Goal: Task Accomplishment & Management: Use online tool/utility

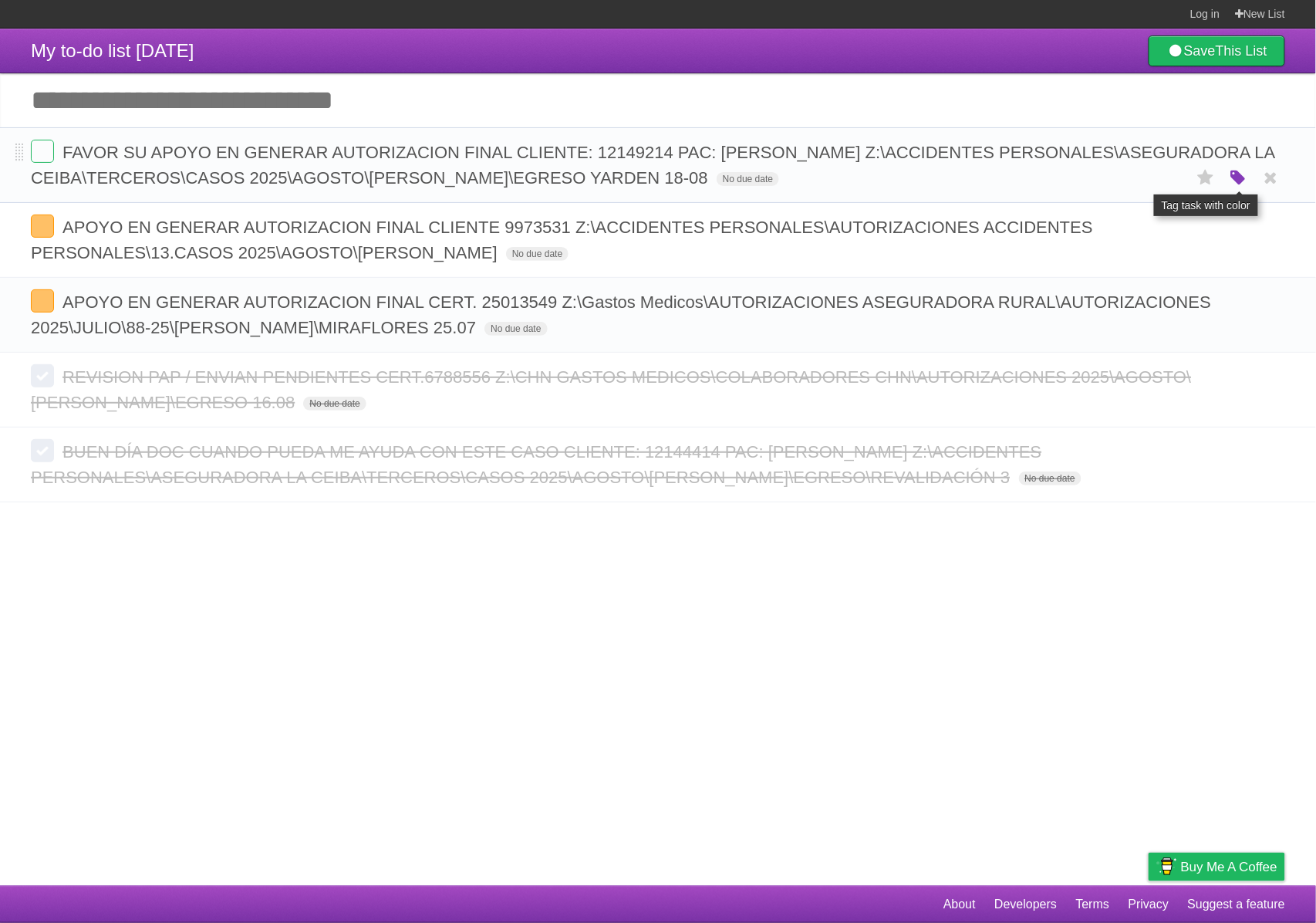
click at [1230, 180] on icon "button" at bounding box center [1238, 178] width 22 height 20
click at [1149, 177] on label "Purple" at bounding box center [1149, 178] width 17 height 17
click at [235, 106] on input "Add another task" at bounding box center [658, 100] width 1316 height 54
paste input "**********"
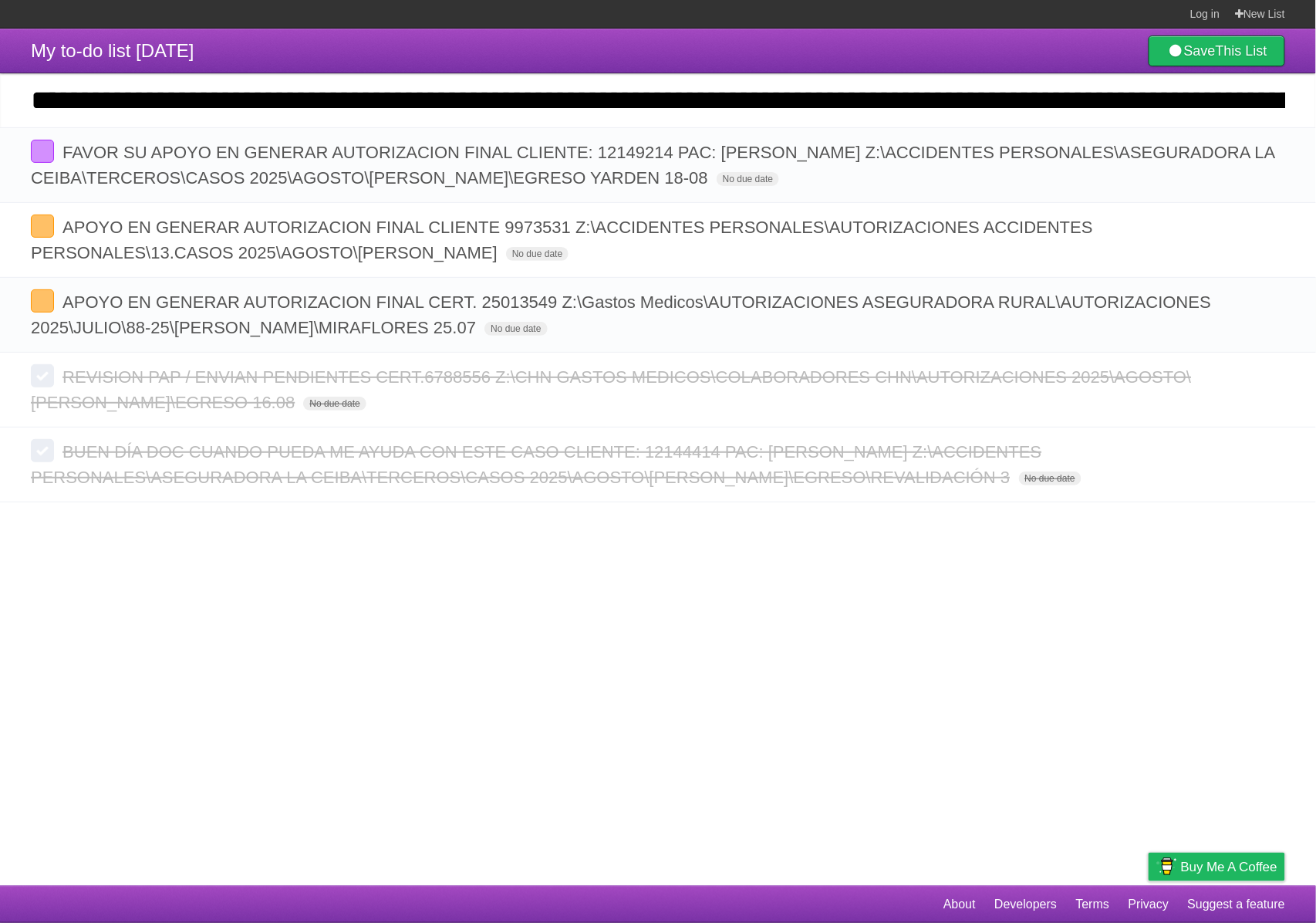
scroll to position [0, 2184]
type input "**********"
click input "*********" at bounding box center [0, 0] width 0 height 0
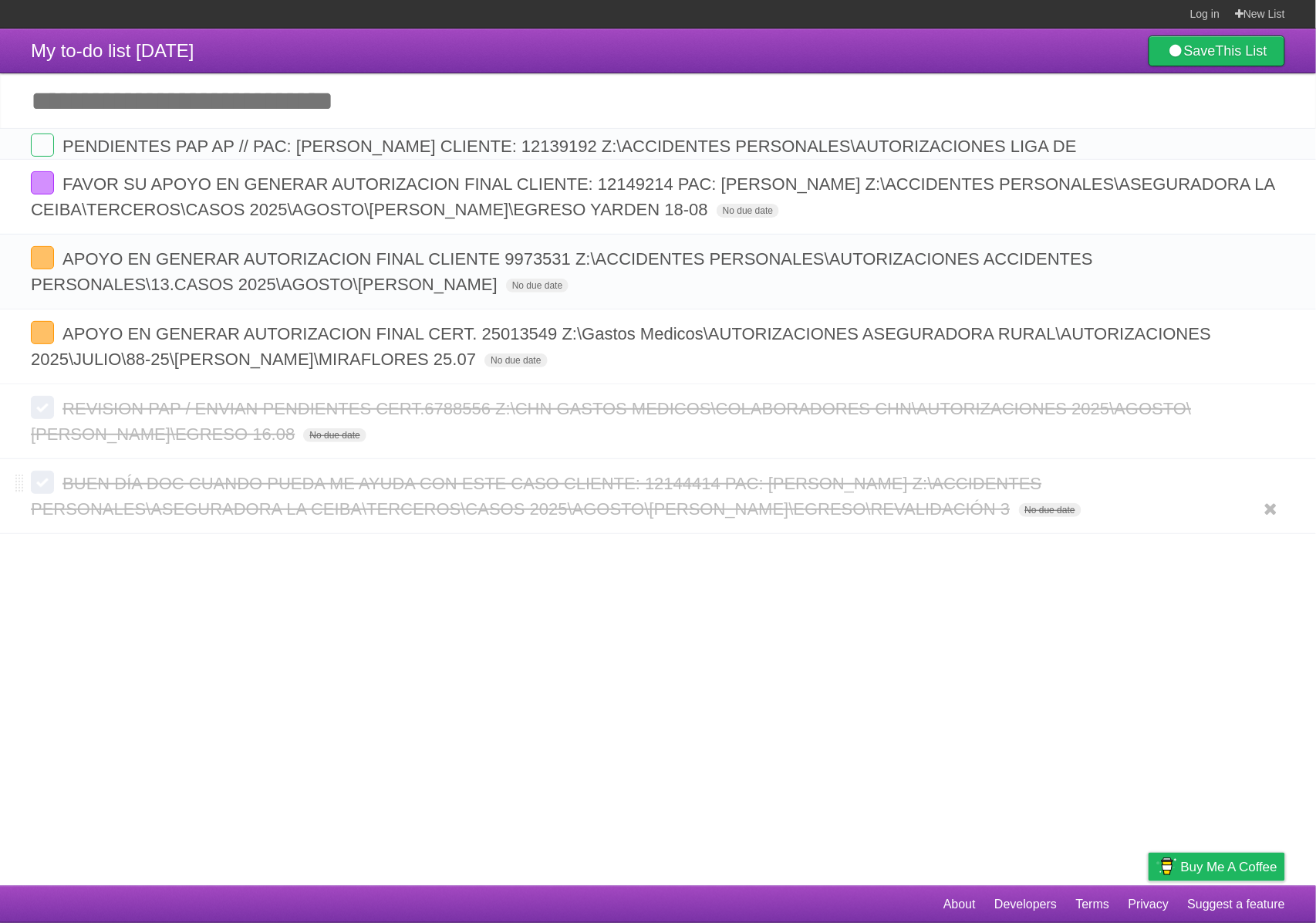
scroll to position [0, 0]
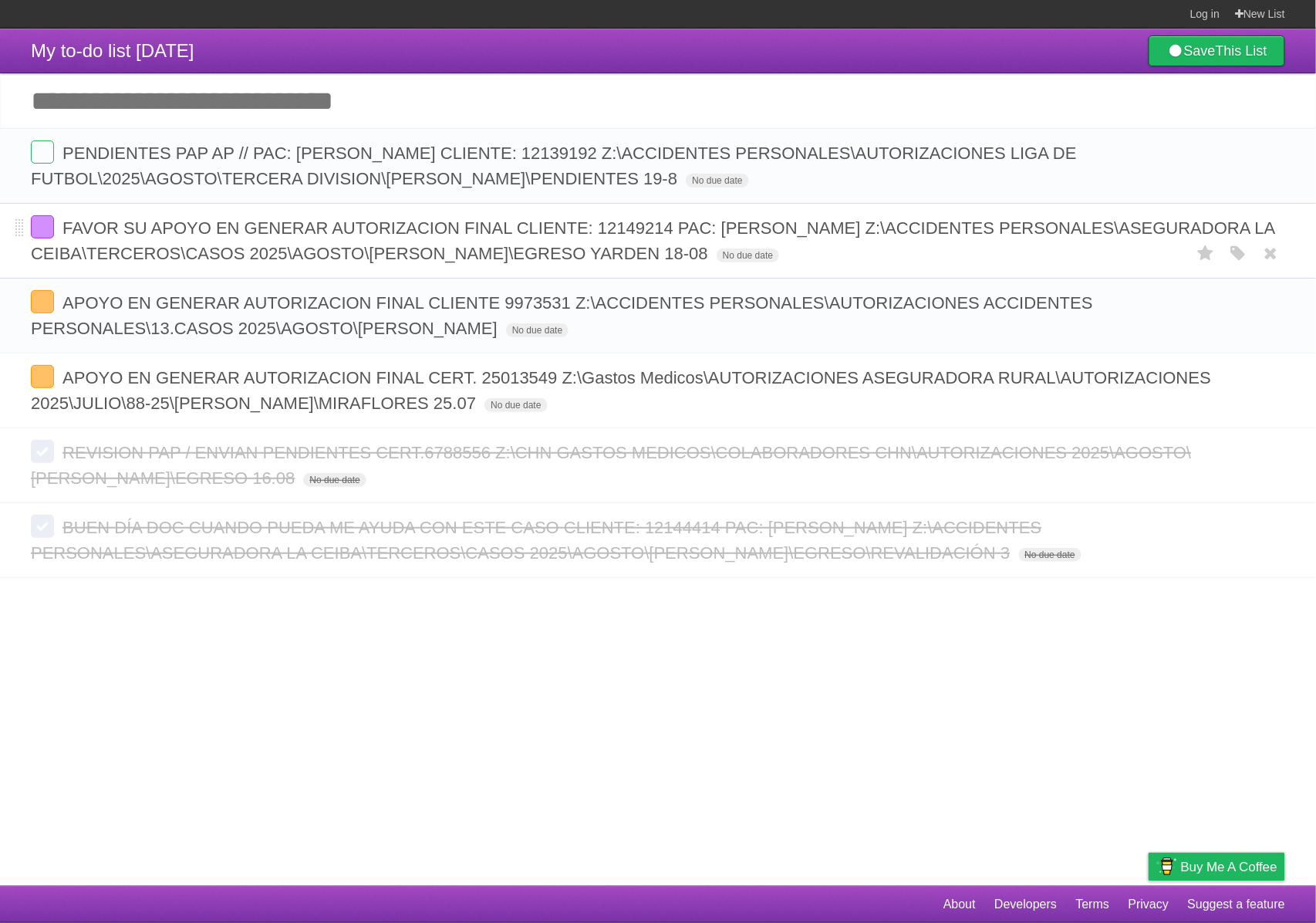
drag, startPoint x: 756, startPoint y: 258, endPoint x: 899, endPoint y: 219, distance: 148.2
click at [899, 219] on span "FAVOR SU APOYO EN GENERAR AUTORIZACION FINAL CLIENTE: 12149214 PAC: [PERSON_NAM…" at bounding box center [653, 240] width 1244 height 45
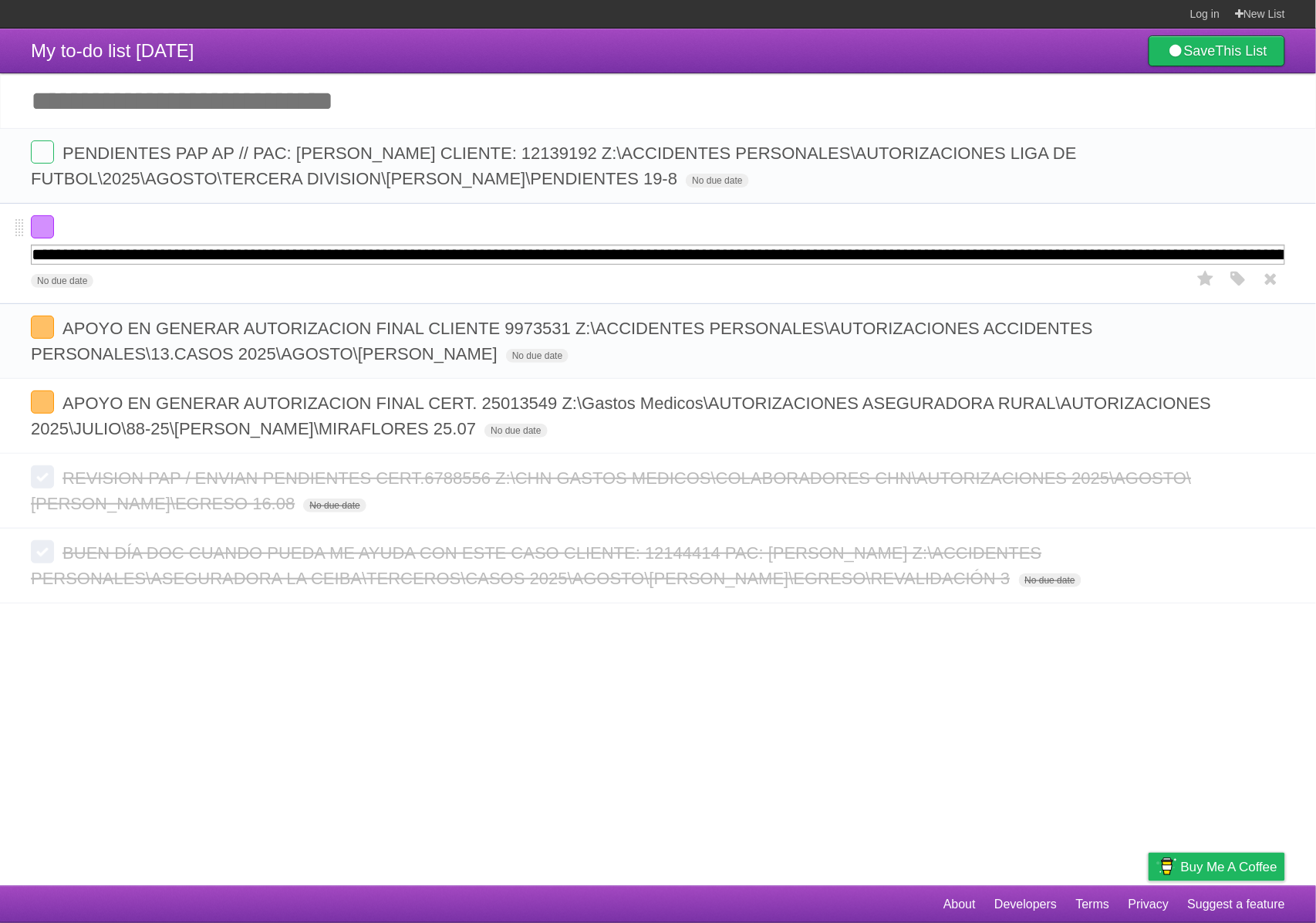
click at [908, 266] on form "**********" at bounding box center [658, 253] width 1254 height 76
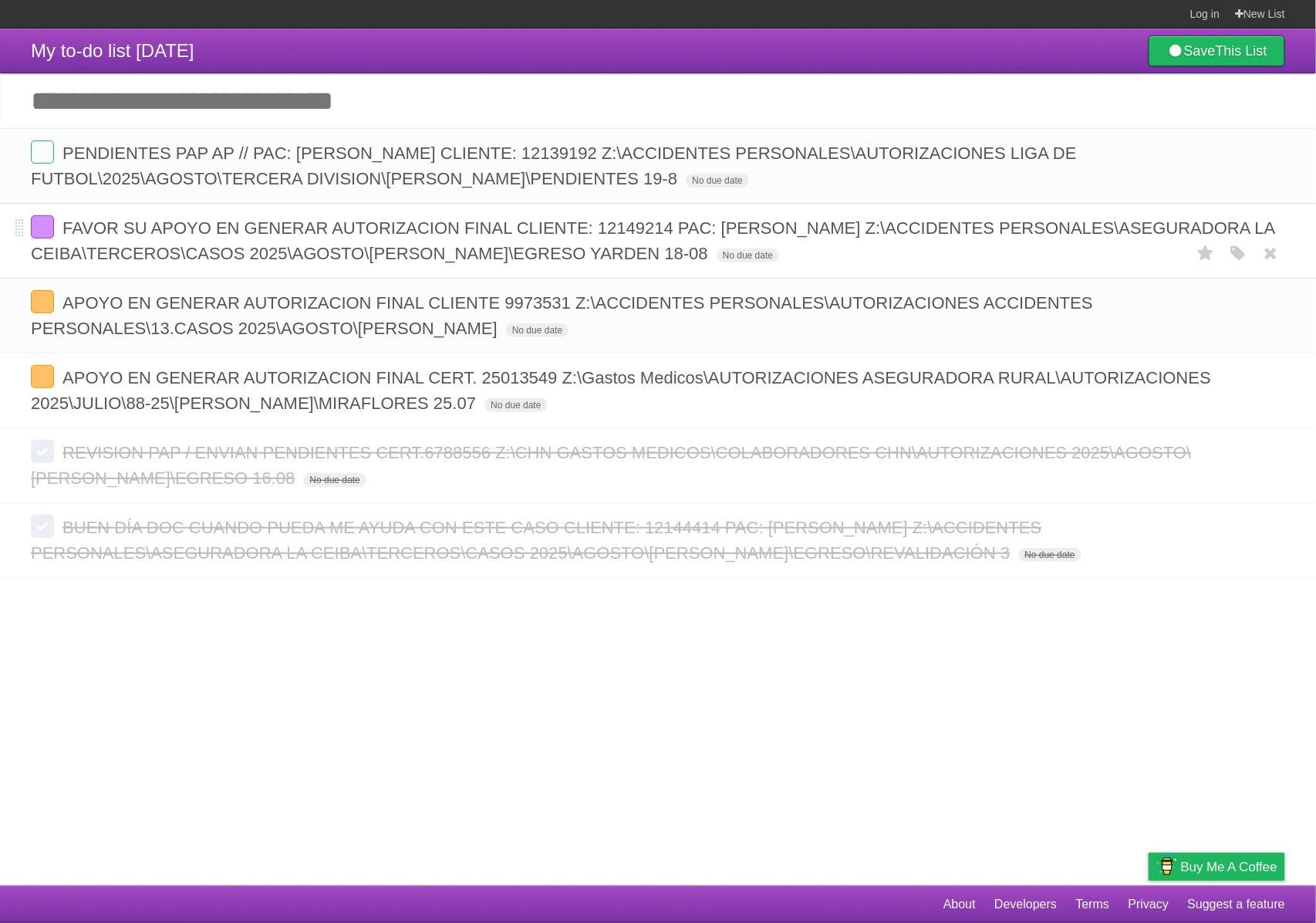
drag, startPoint x: 905, startPoint y: 248, endPoint x: 760, endPoint y: 254, distance: 145.1
click at [760, 254] on span "FAVOR SU APOYO EN GENERAR AUTORIZACION FINAL CLIENTE: 12149214 PAC: [PERSON_NAM…" at bounding box center [653, 240] width 1244 height 45
click at [37, 232] on label at bounding box center [42, 226] width 23 height 23
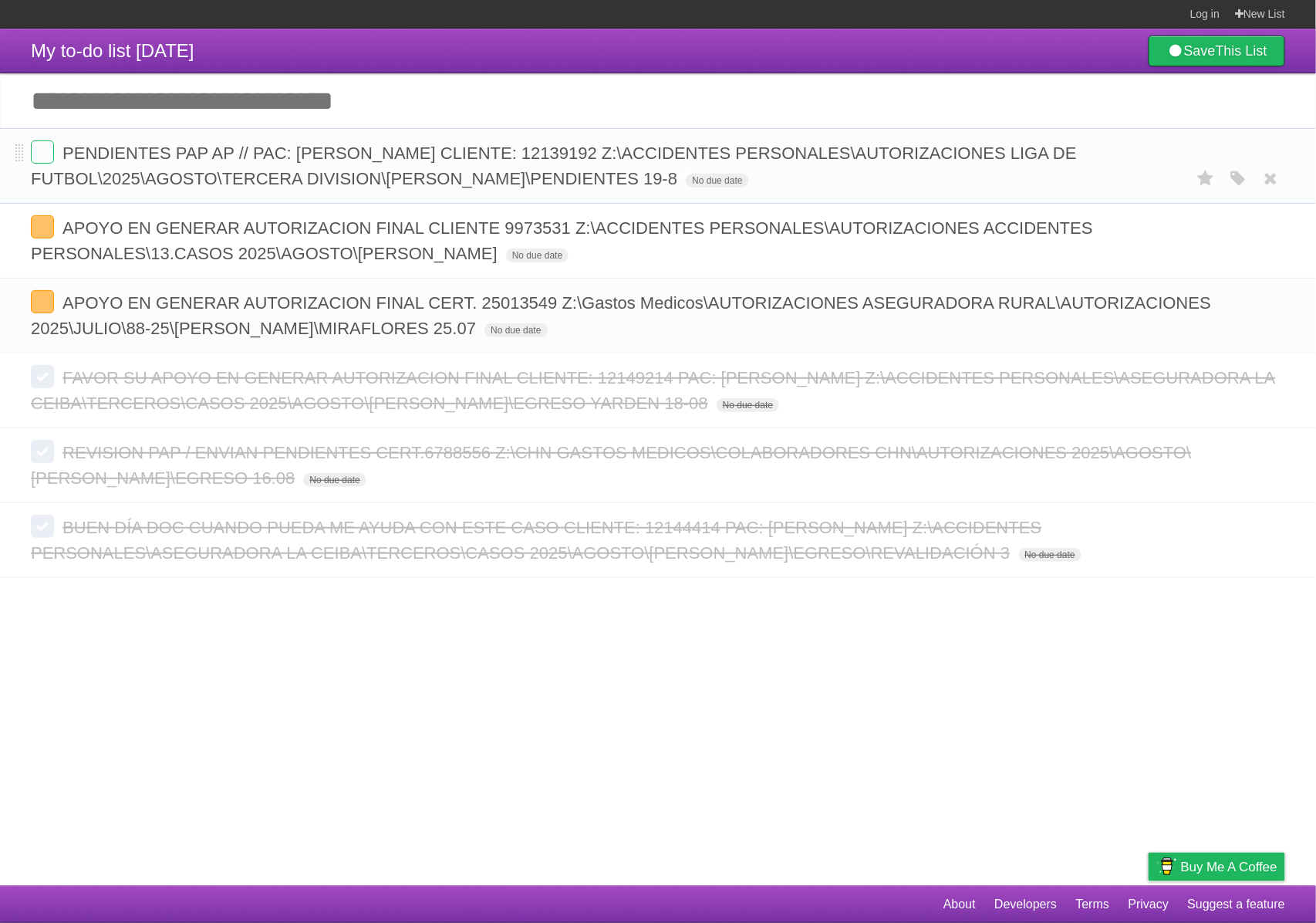
drag, startPoint x: 868, startPoint y: 179, endPoint x: 66, endPoint y: 149, distance: 802.6
click at [66, 149] on span "PENDIENTES PAP AP // PAC: [PERSON_NAME] CLIENTE: 12139192 Z:\ACCIDENTES PERSONA…" at bounding box center [553, 166] width 1046 height 45
click at [51, 156] on label at bounding box center [42, 151] width 23 height 23
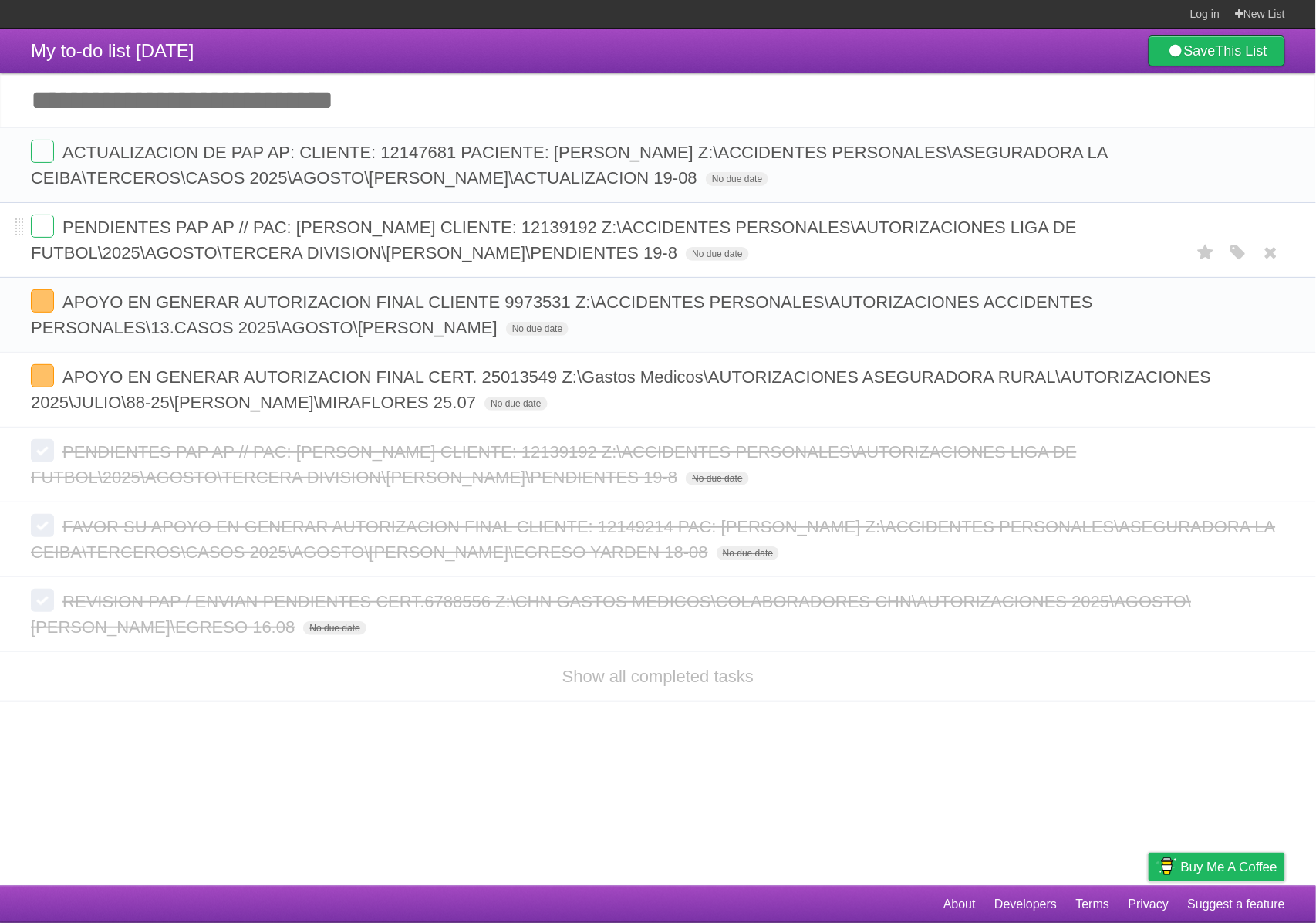
drag, startPoint x: 865, startPoint y: 284, endPoint x: 66, endPoint y: 266, distance: 799.2
click at [66, 266] on form "PENDIENTES PAP AP // PAC: CESAR SAMUEL MORALES HERNANDEZ CLIENTE: 12139192 Z:\A…" at bounding box center [658, 240] width 1254 height 51
click at [1231, 263] on icon "button" at bounding box center [1238, 253] width 22 height 20
click at [1148, 260] on label "Purple" at bounding box center [1149, 252] width 17 height 17
drag, startPoint x: 866, startPoint y: 286, endPoint x: 11, endPoint y: 260, distance: 855.4
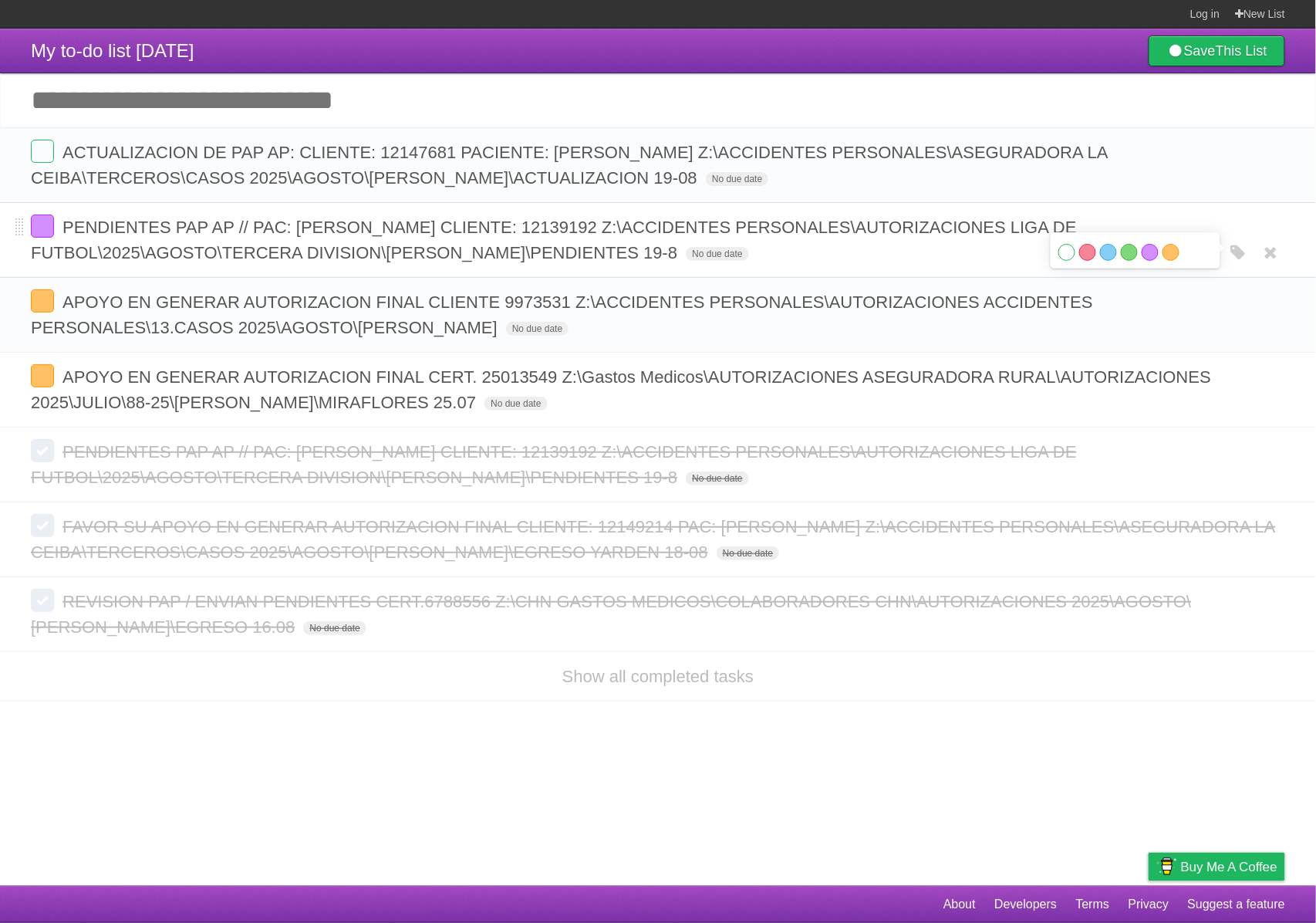
click at [11, 260] on li "PENDIENTES PAP AP // PAC: CESAR SAMUEL MORALES HERNANDEZ CLIENTE: 12139192 Z:\A…" at bounding box center [658, 239] width 1316 height 76
copy form "PENDIENTES PAP AP // PAC: [PERSON_NAME] CLIENTE: 12139192 Z:\ACCIDENTES PERSONA…"
click at [51, 238] on label at bounding box center [42, 226] width 23 height 23
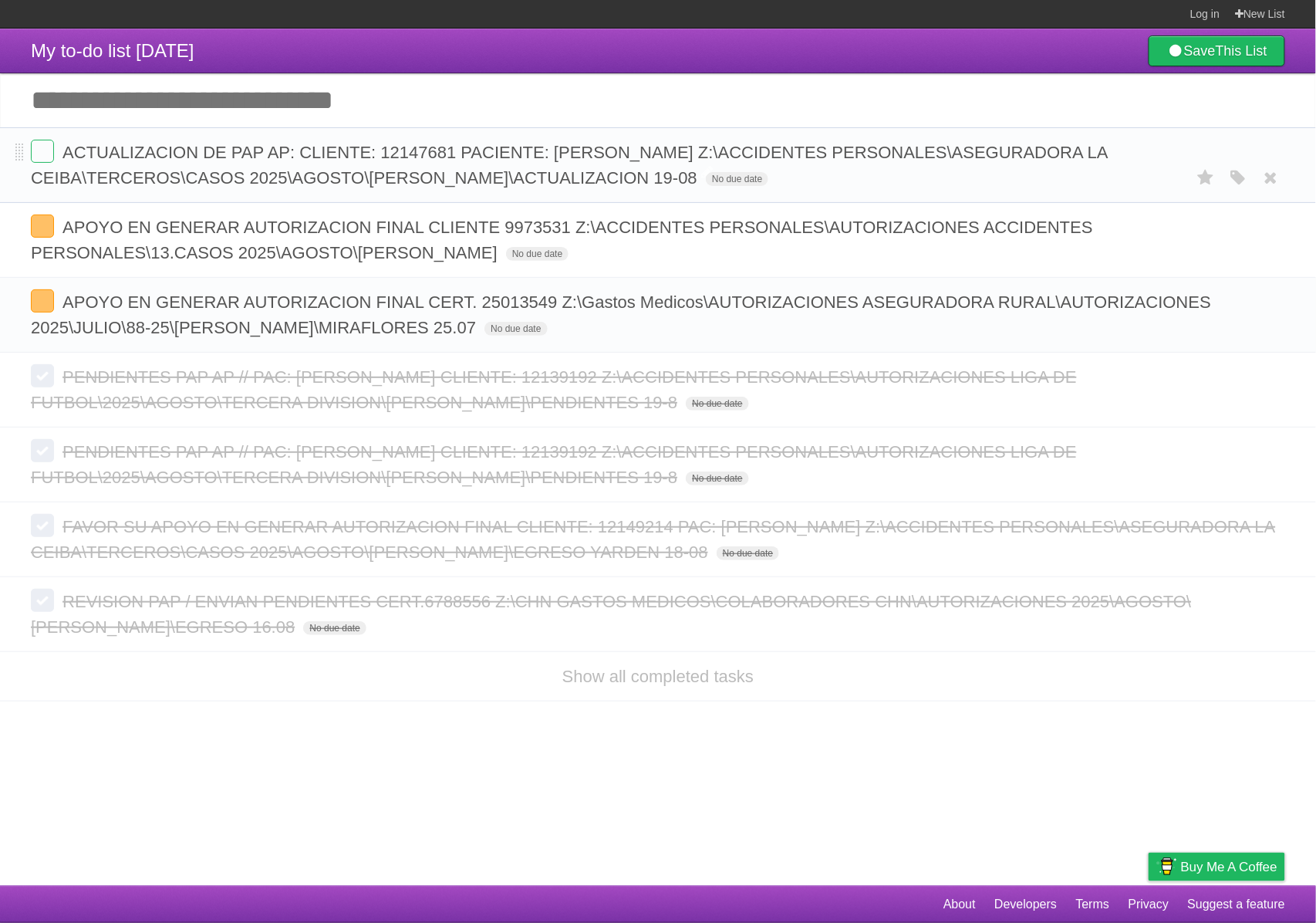
drag, startPoint x: 1191, startPoint y: 183, endPoint x: 920, endPoint y: 149, distance: 273.1
click at [920, 149] on span "ACTUALIZACION DE PAP AP: CLIENTE: 12147681 PACIENTE: JULIO FRANCISCO SERRANO EC…" at bounding box center [569, 165] width 1077 height 45
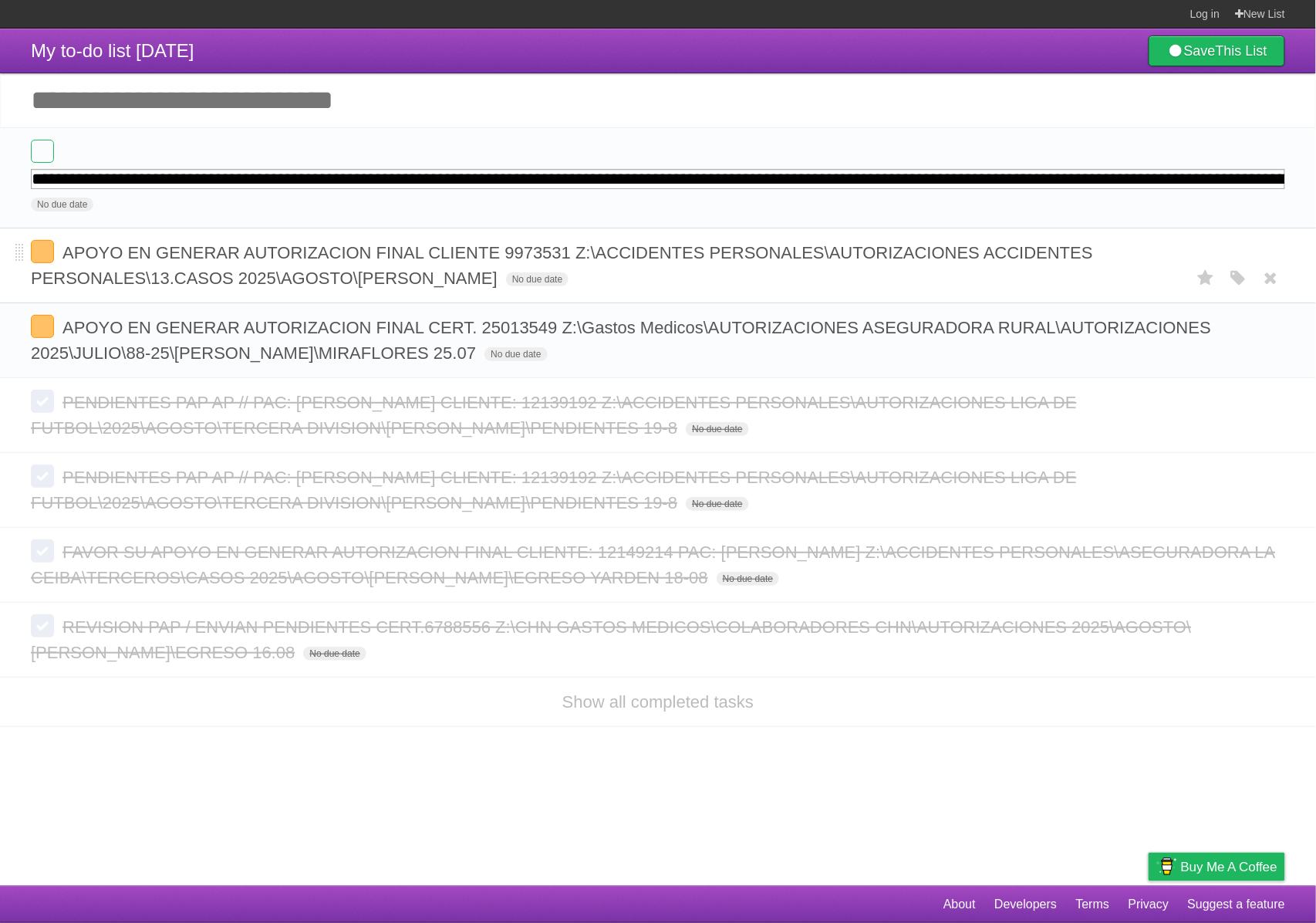
type input "*"
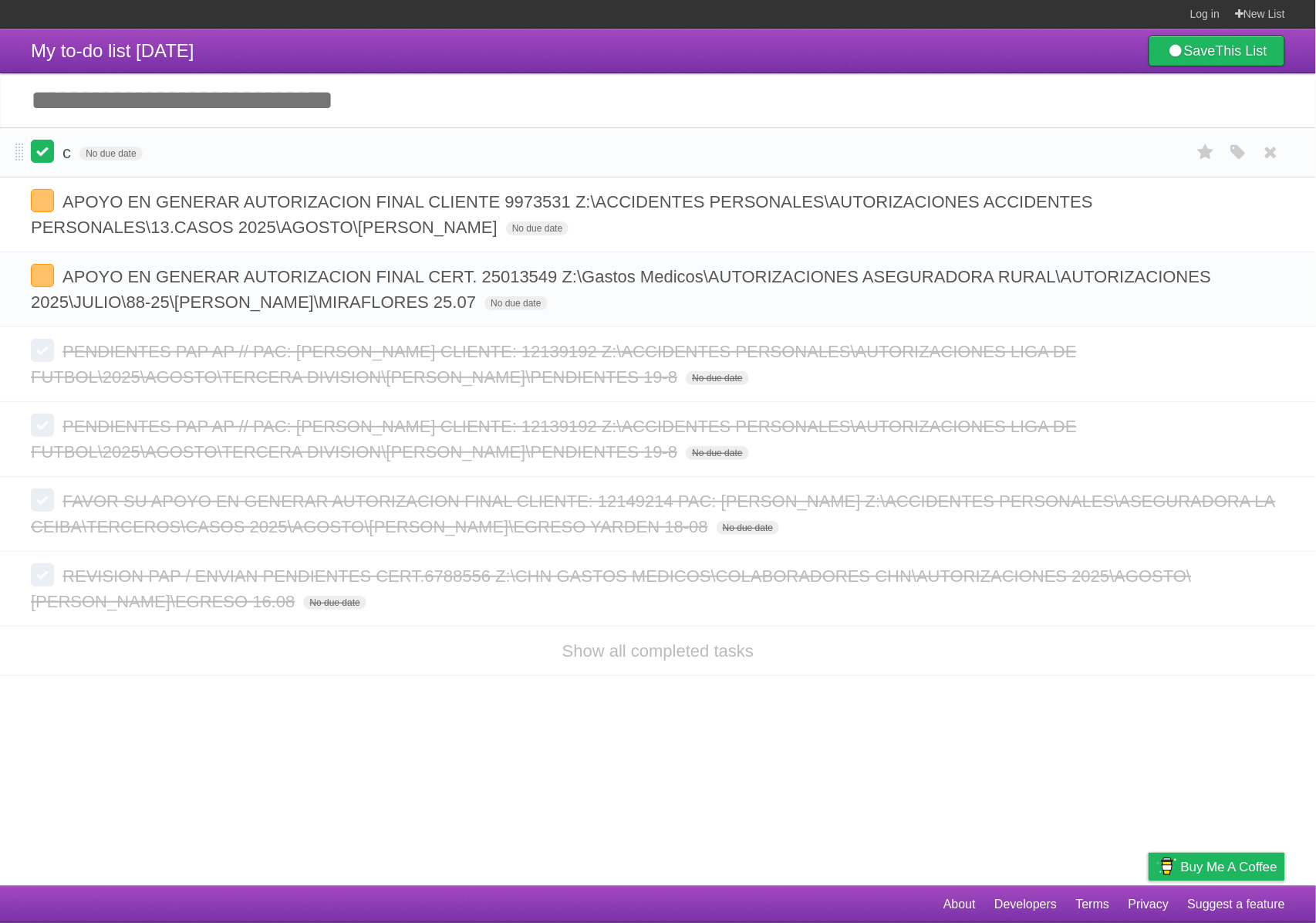
click at [50, 158] on label at bounding box center [42, 150] width 23 height 23
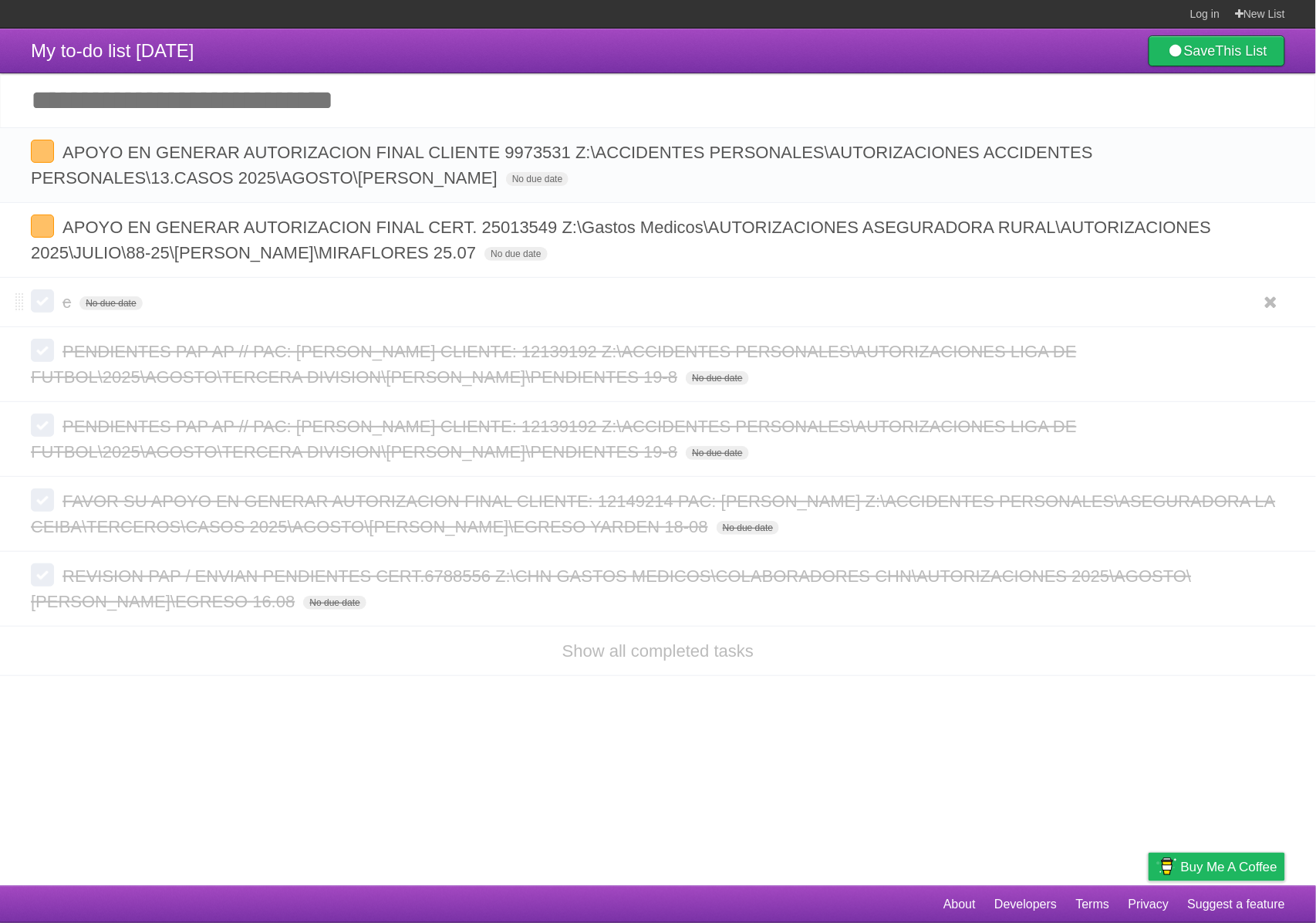
click at [47, 307] on label at bounding box center [42, 300] width 23 height 23
click at [68, 290] on li "c No due date White Red Blue Green Purple Orange" at bounding box center [658, 301] width 1316 height 50
click at [68, 298] on span "c" at bounding box center [69, 301] width 13 height 19
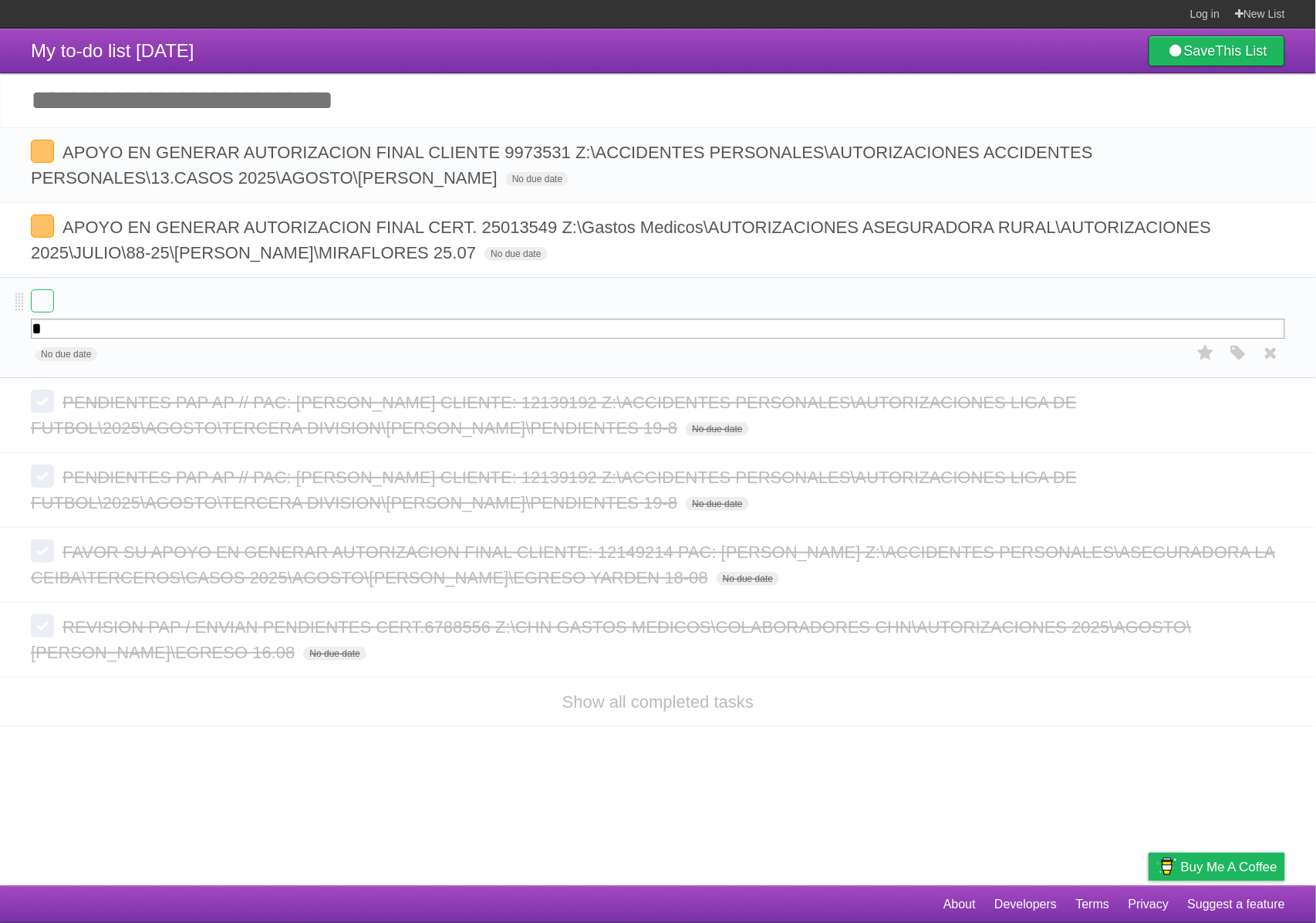
click at [68, 298] on form "* No due date White Red Blue Green Purple Orange" at bounding box center [658, 328] width 1254 height 76
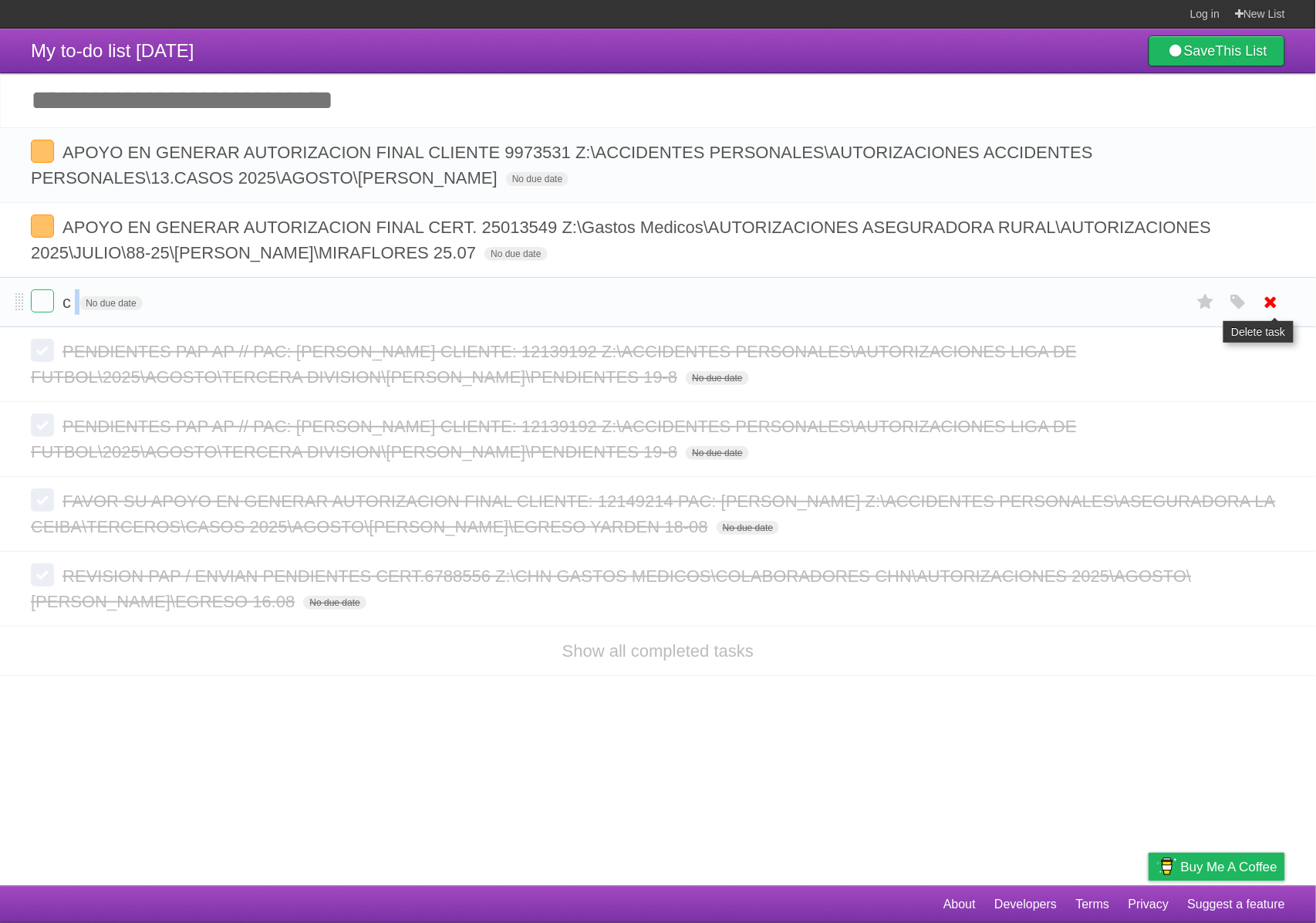
click at [1274, 296] on icon at bounding box center [1271, 302] width 22 height 25
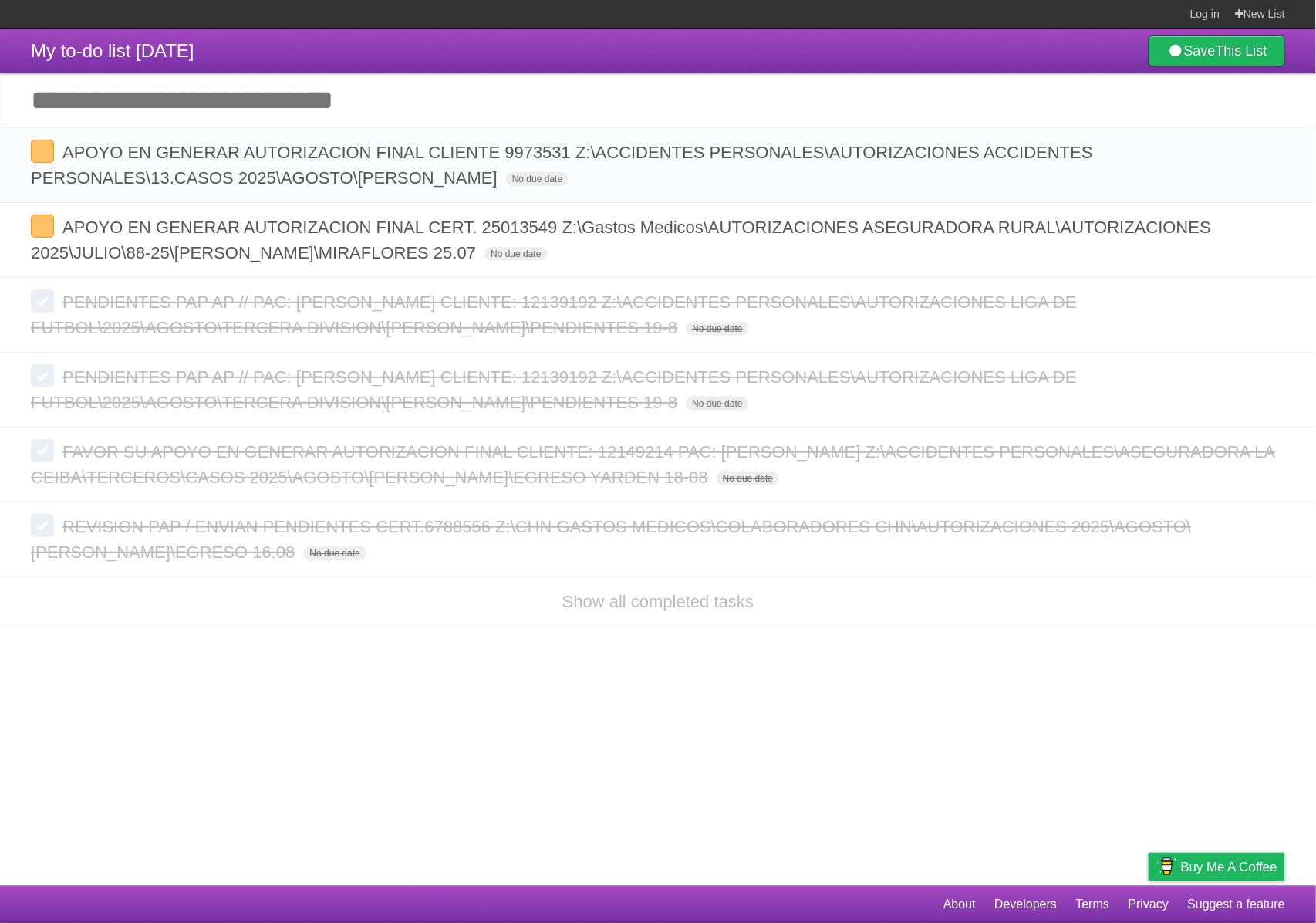
click at [207, 108] on input "Add another task" at bounding box center [658, 100] width 1316 height 54
paste input "**********"
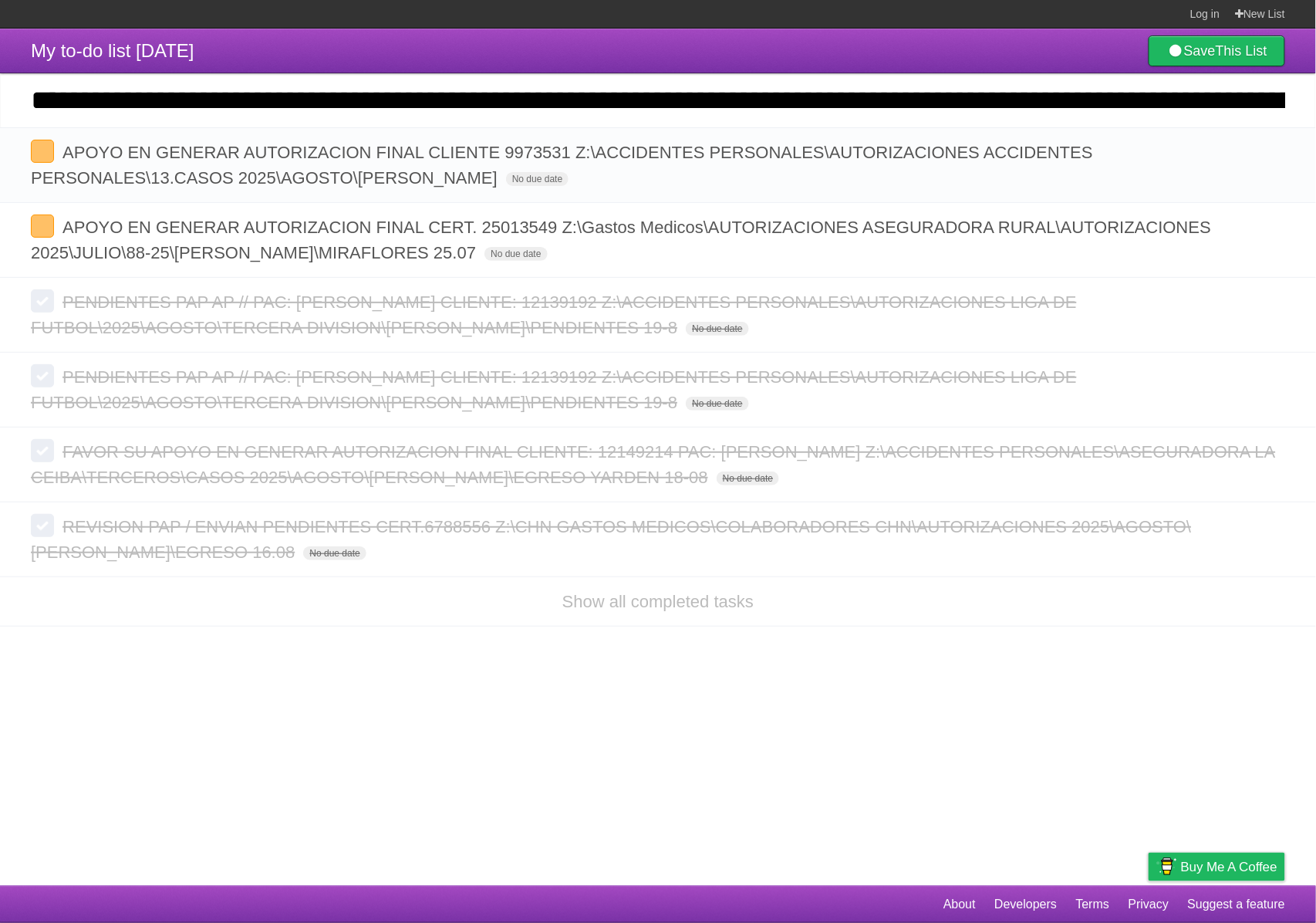
scroll to position [0, 2311]
type input "**********"
click input "*********" at bounding box center [0, 0] width 0 height 0
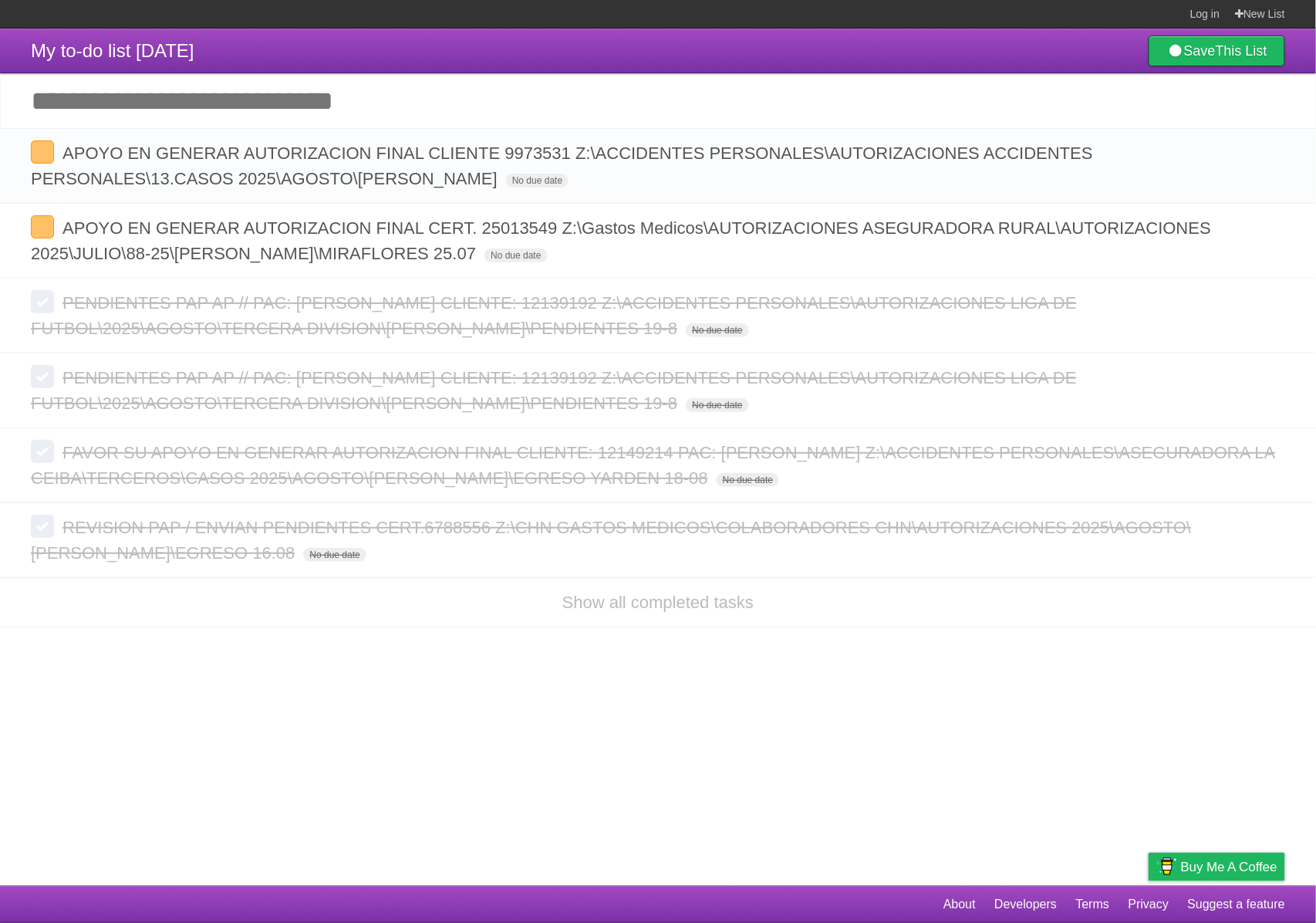
scroll to position [0, 0]
